Goal: Information Seeking & Learning: Learn about a topic

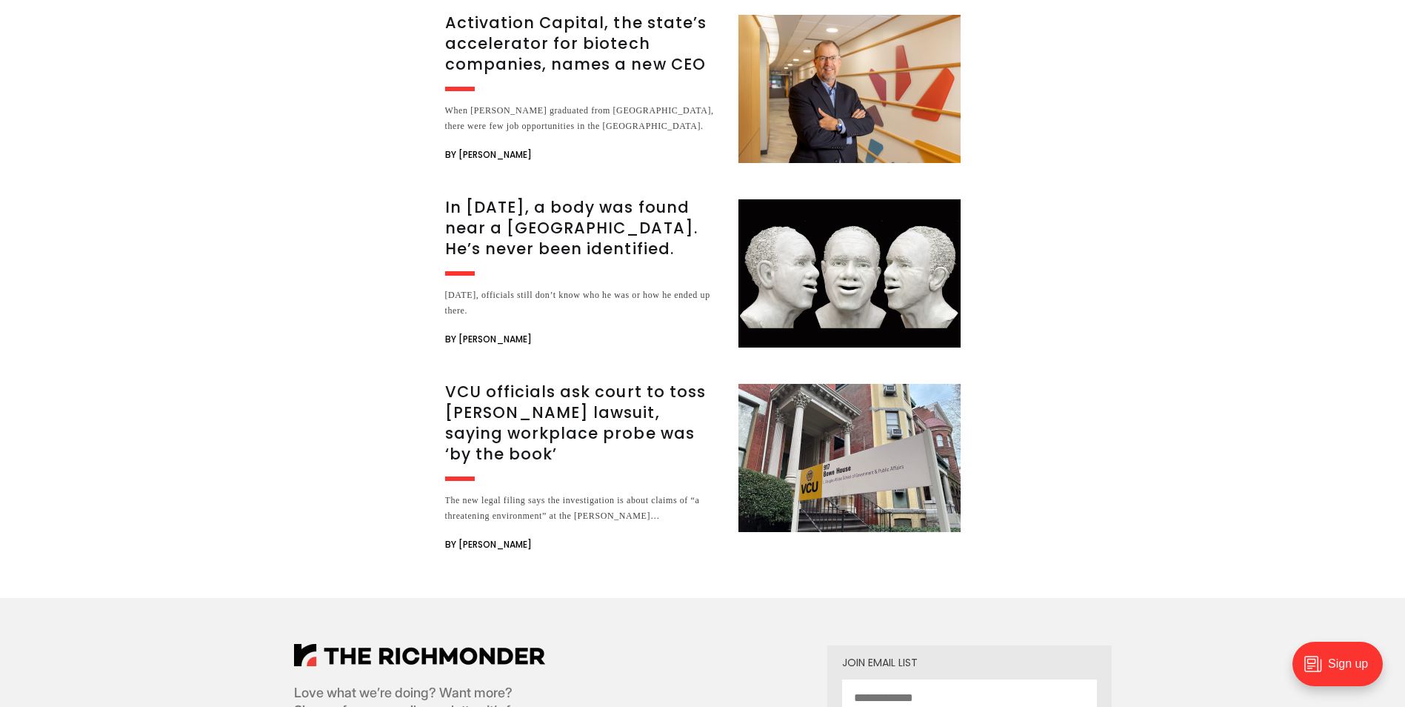
scroll to position [1556, 0]
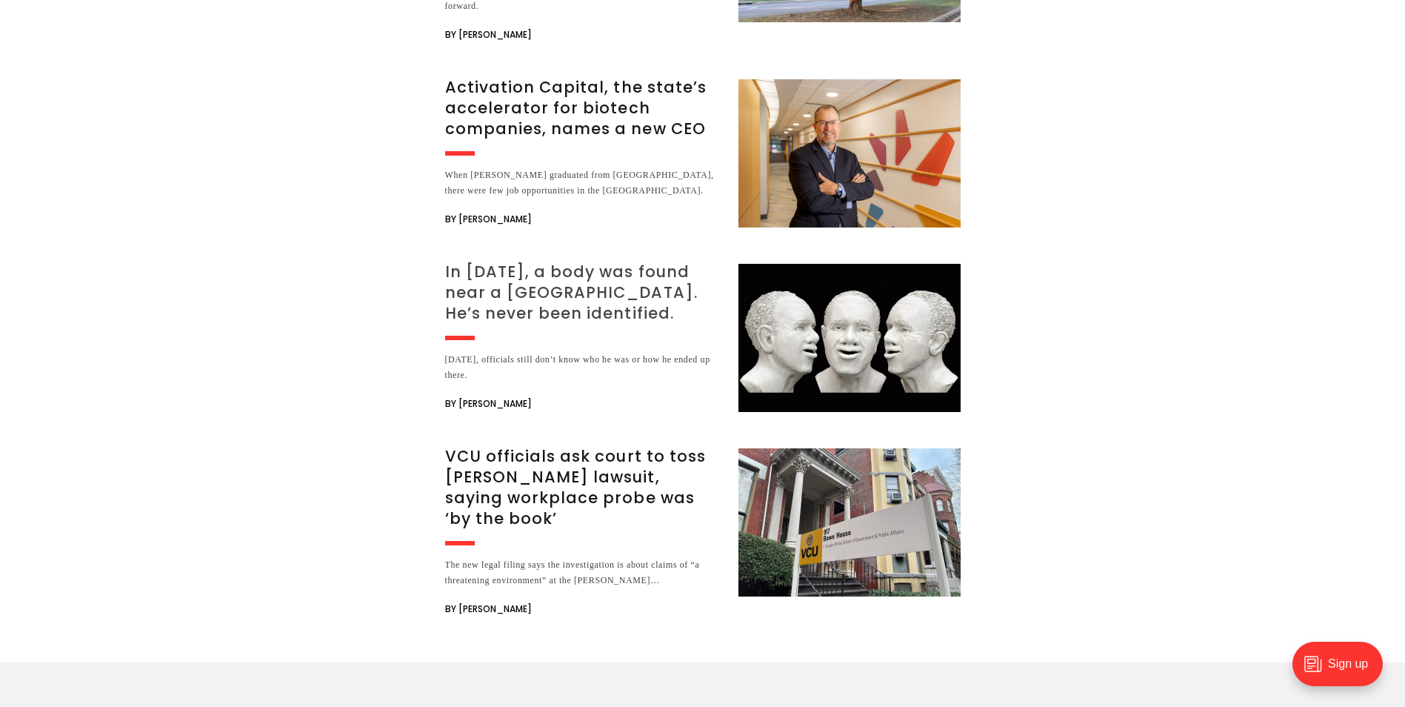
click at [573, 302] on h3 "In [DATE], a body was found near a [GEOGRAPHIC_DATA]. He’s never been identifie…" at bounding box center [583, 293] width 276 height 62
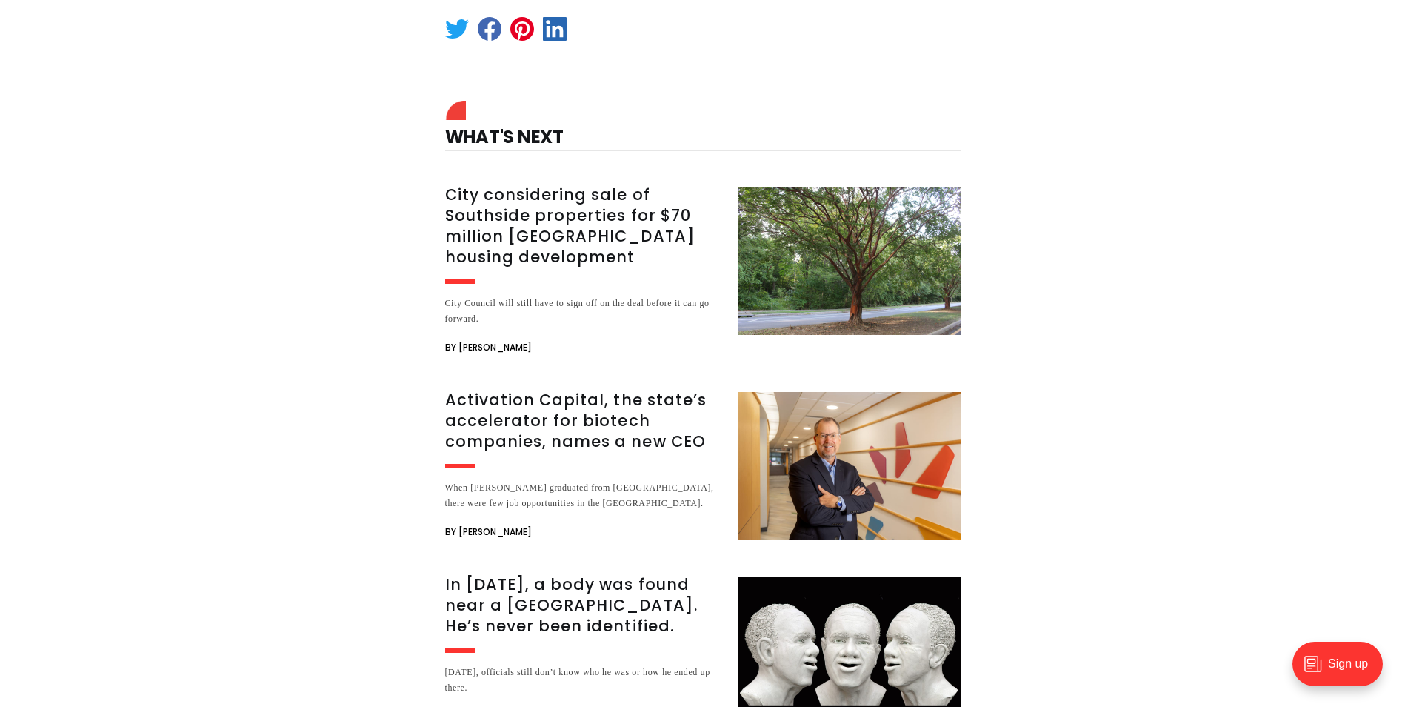
scroll to position [1185, 0]
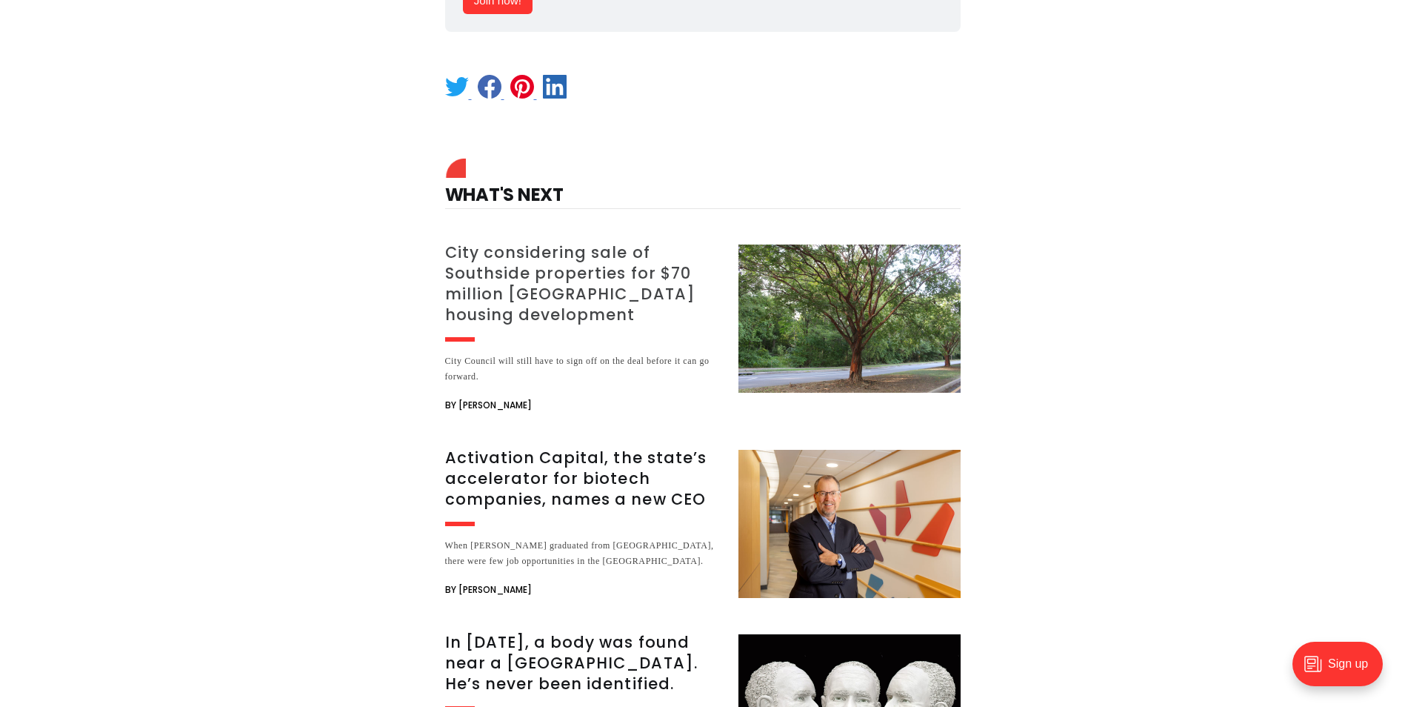
click at [529, 285] on h3 "City considering sale of Southside properties for $70 million [GEOGRAPHIC_DATA]…" at bounding box center [583, 283] width 276 height 83
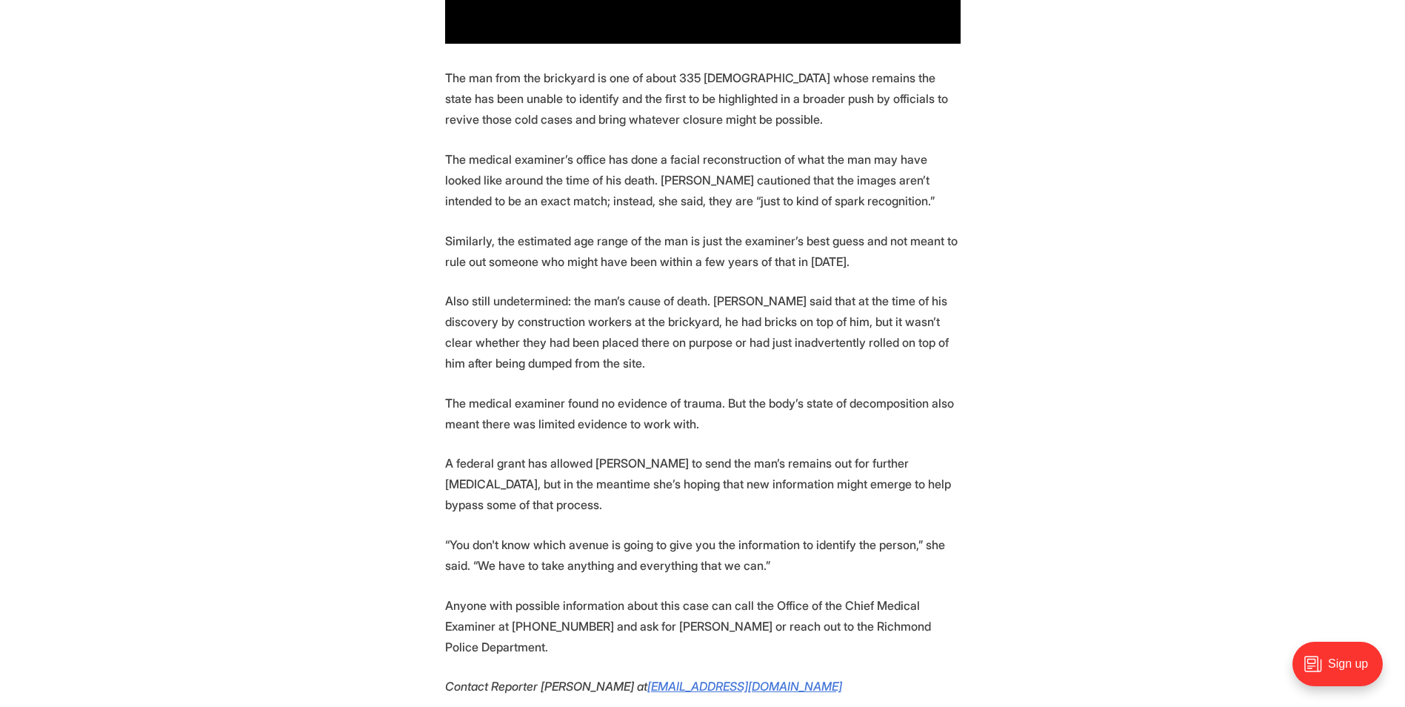
scroll to position [2297, 0]
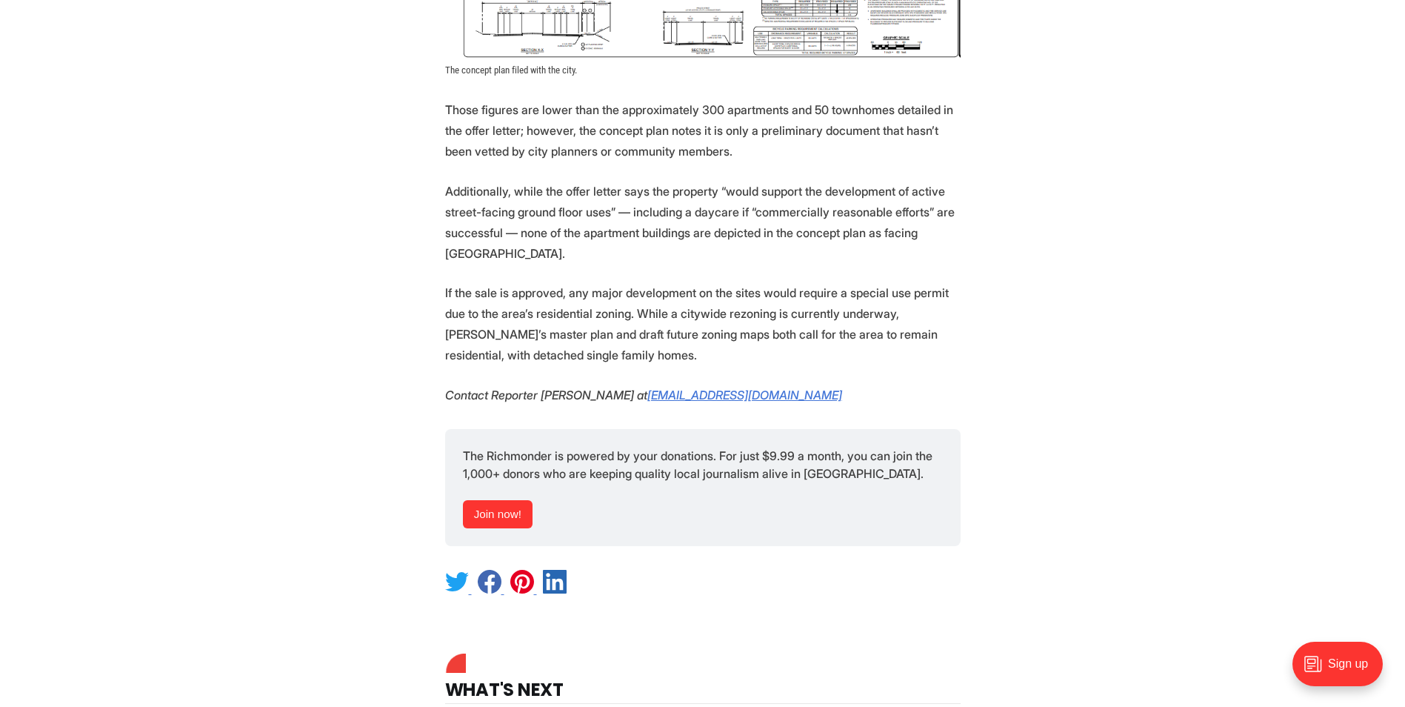
scroll to position [2593, 0]
